Goal: Information Seeking & Learning: Learn about a topic

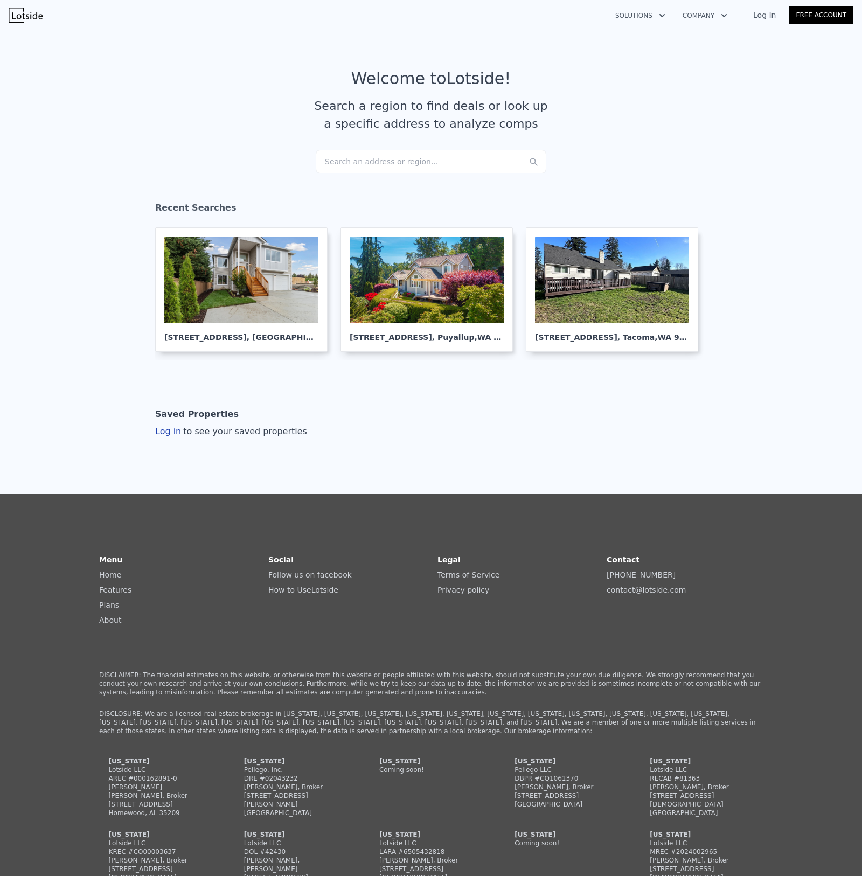
click at [386, 164] on div "Search an address or region..." at bounding box center [431, 162] width 230 height 24
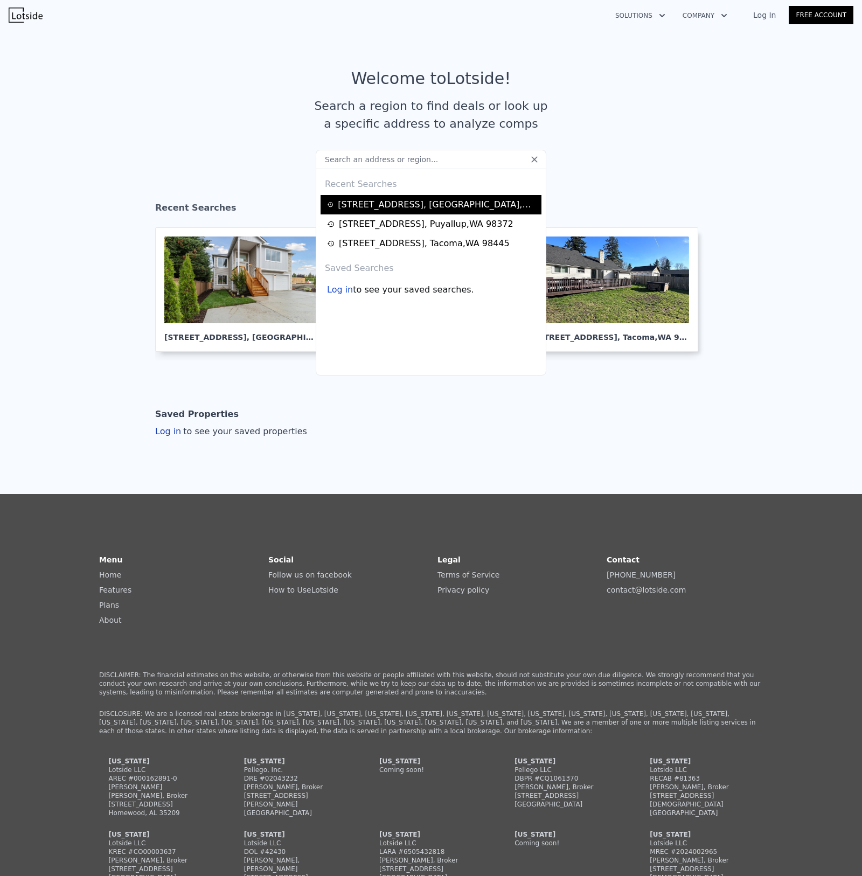
click at [355, 204] on div "6870 43rd Pl NE , Marysville , WA 98270" at bounding box center [438, 204] width 200 height 13
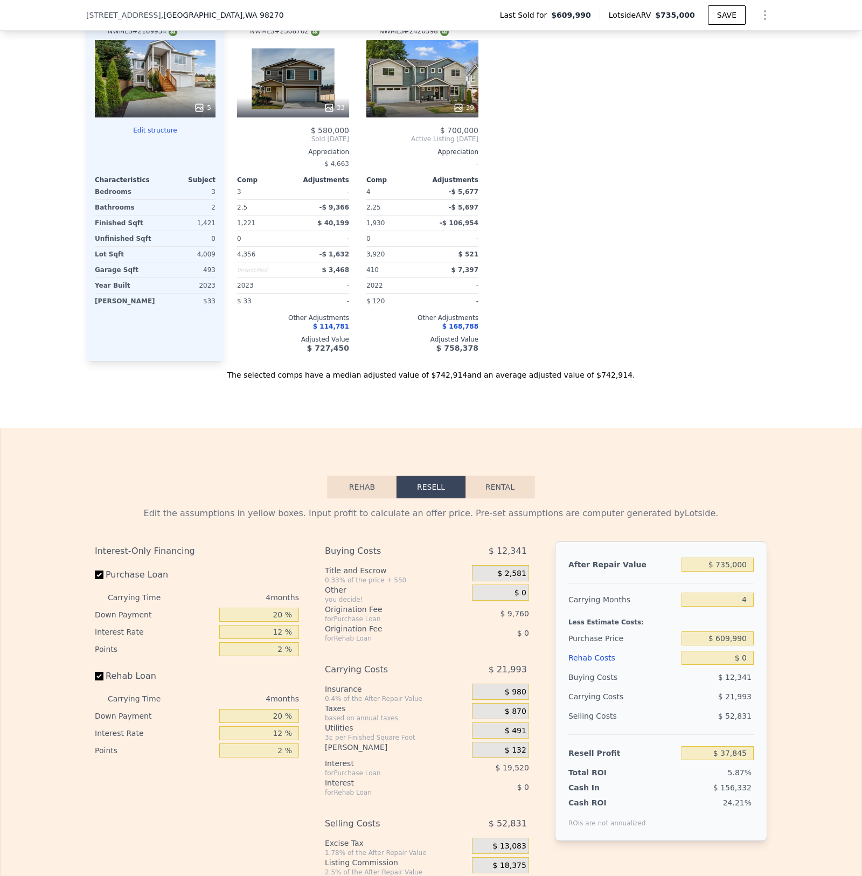
scroll to position [723, 0]
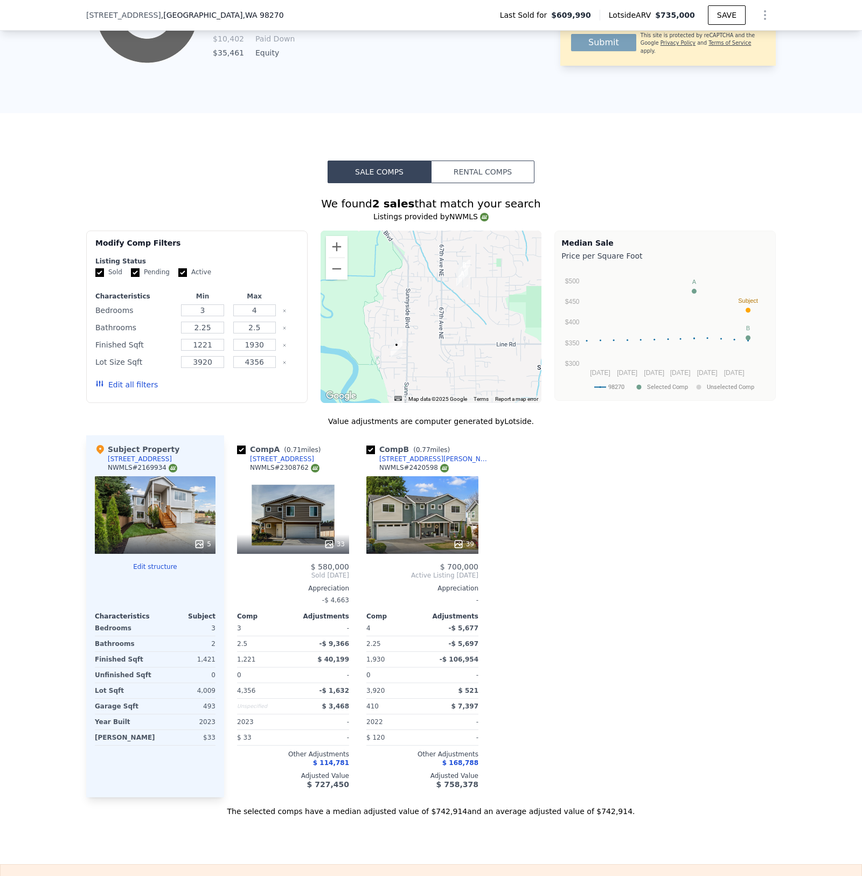
click at [475, 193] on div "We found 2 sales that match your search Listings provided by NWMLS Filters Map …" at bounding box center [430, 499] width 689 height 633
click at [474, 183] on button "Rental Comps" at bounding box center [482, 171] width 103 height 23
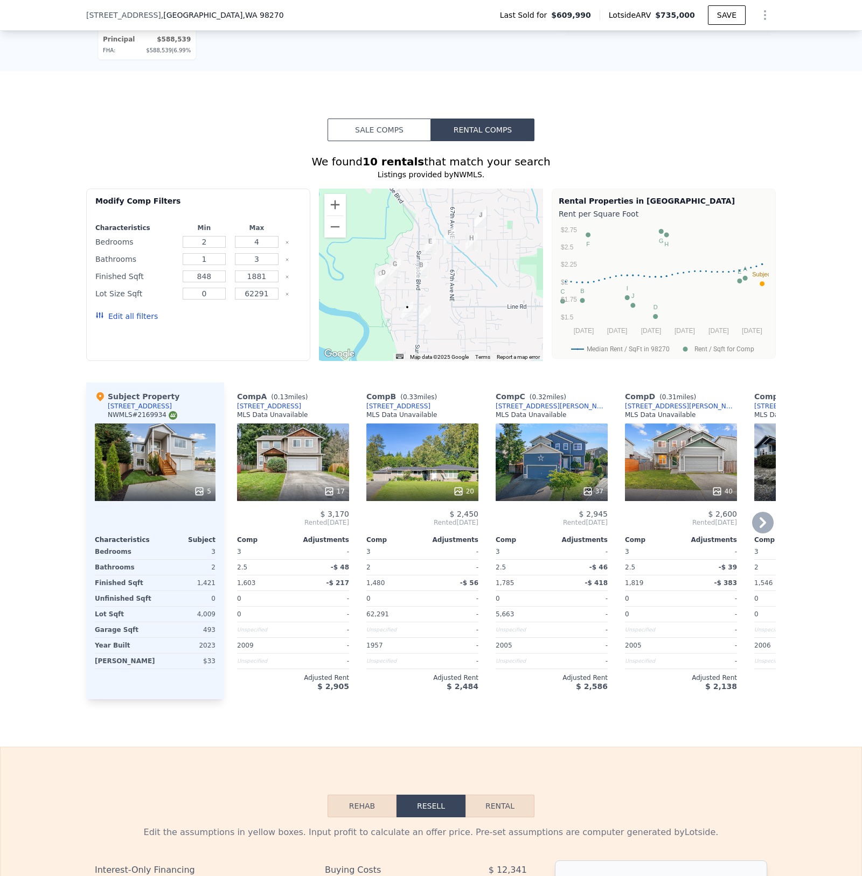
scroll to position [737, 0]
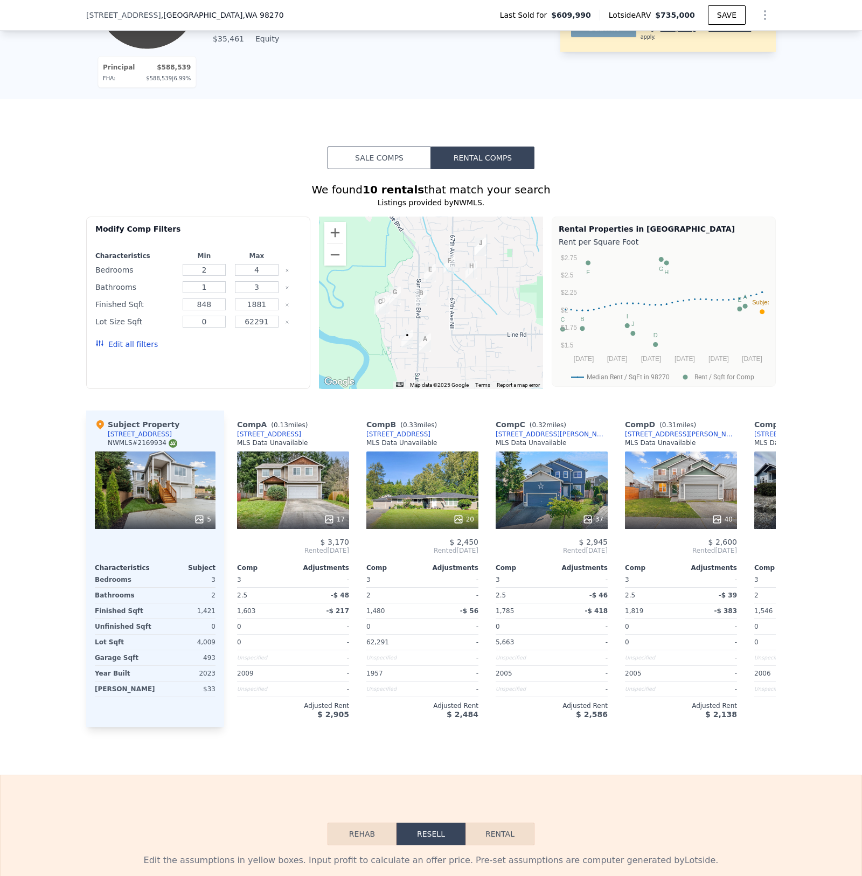
click at [359, 164] on button "Sale Comps" at bounding box center [378, 157] width 103 height 23
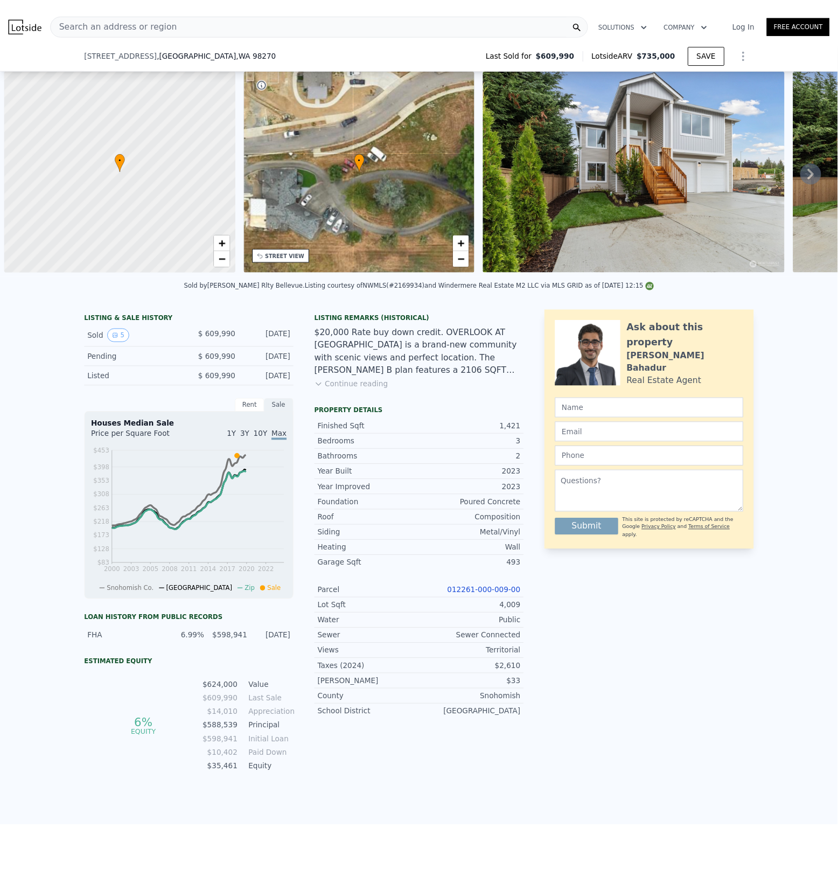
scroll to position [0, 4]
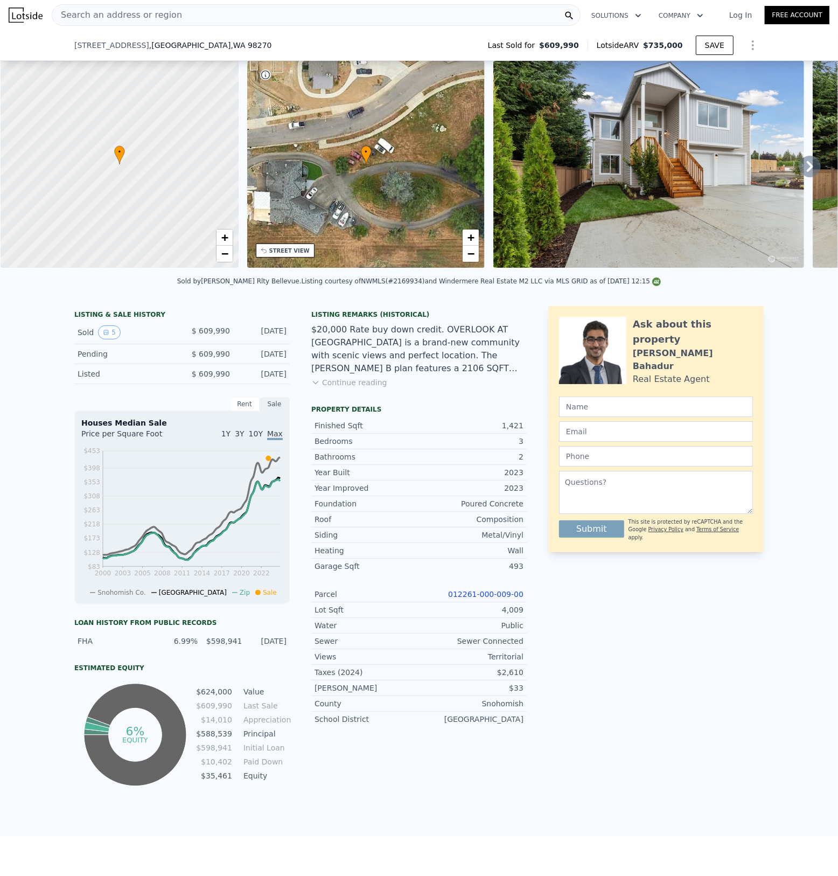
click at [362, 388] on button "Continue reading" at bounding box center [349, 382] width 76 height 11
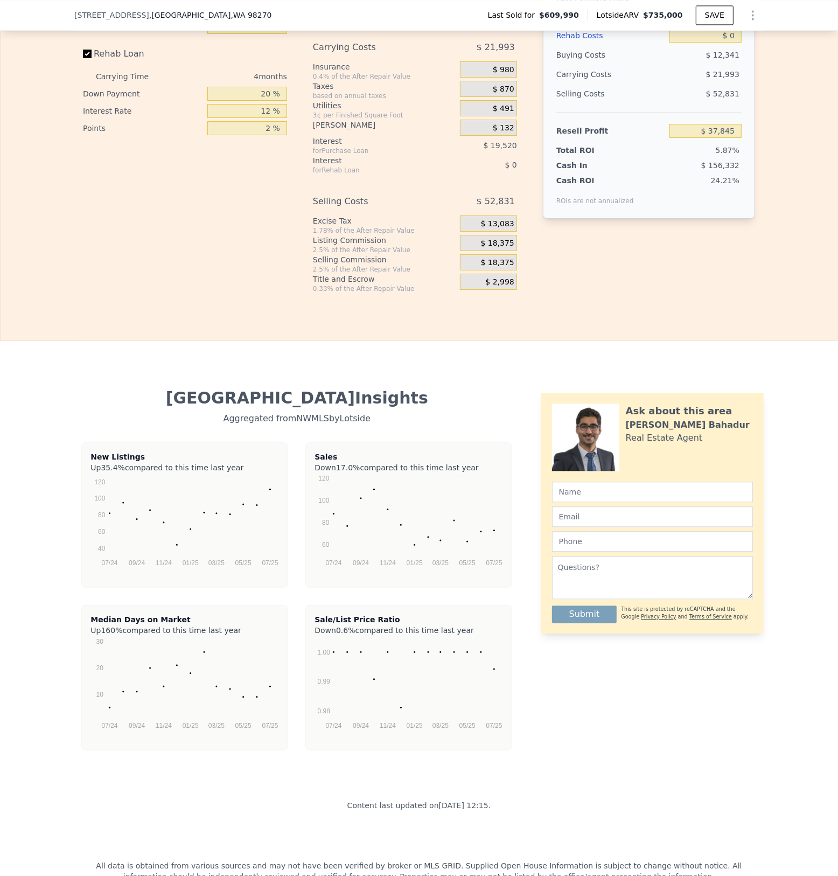
scroll to position [1772, 0]
